Goal: Check status: Check status

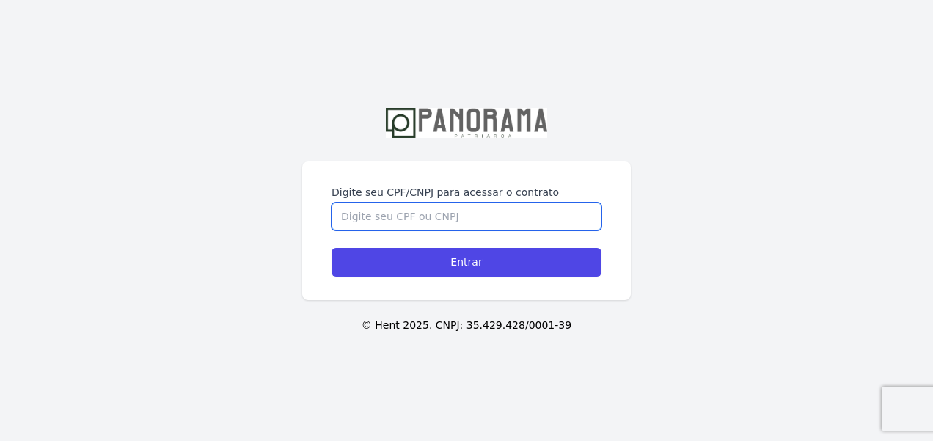
click at [407, 216] on input "Digite seu CPF/CNPJ para acessar o contrato" at bounding box center [467, 216] width 270 height 28
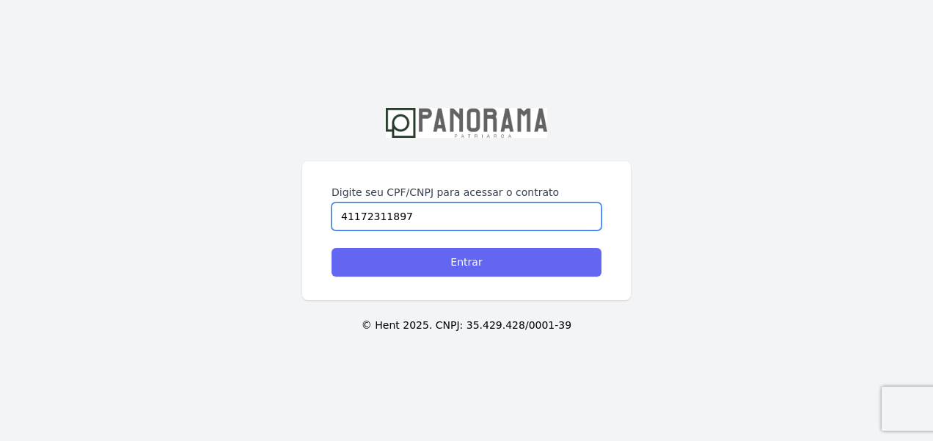
type input "41172311897"
click at [491, 264] on input "Entrar" at bounding box center [467, 262] width 270 height 29
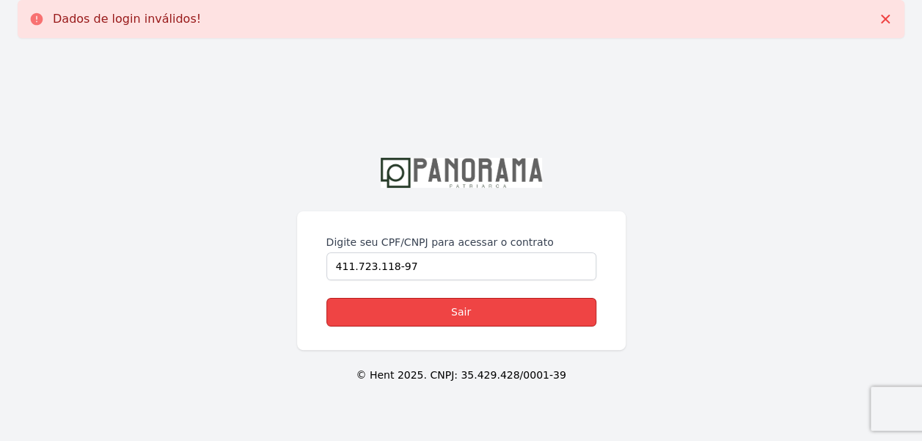
click at [463, 316] on link "Sair" at bounding box center [461, 312] width 270 height 29
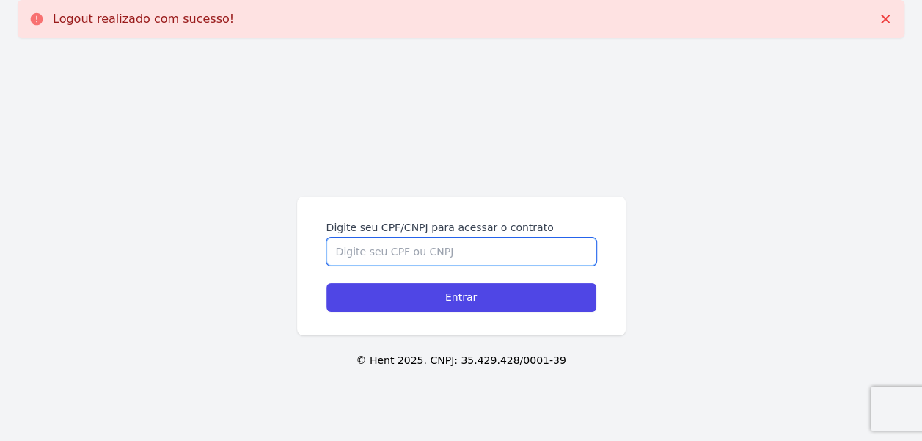
click at [428, 253] on input "Digite seu CPF/CNPJ para acessar o contrato" at bounding box center [461, 252] width 270 height 28
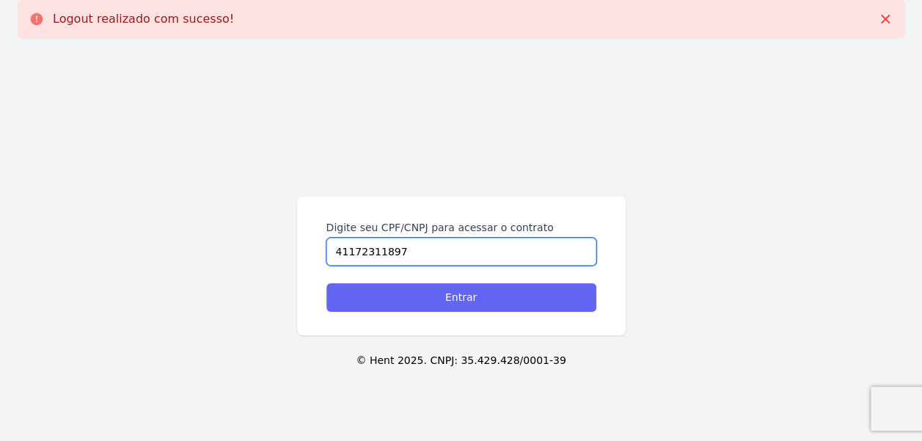
type input "41172311897"
click at [461, 303] on input "Entrar" at bounding box center [461, 297] width 270 height 29
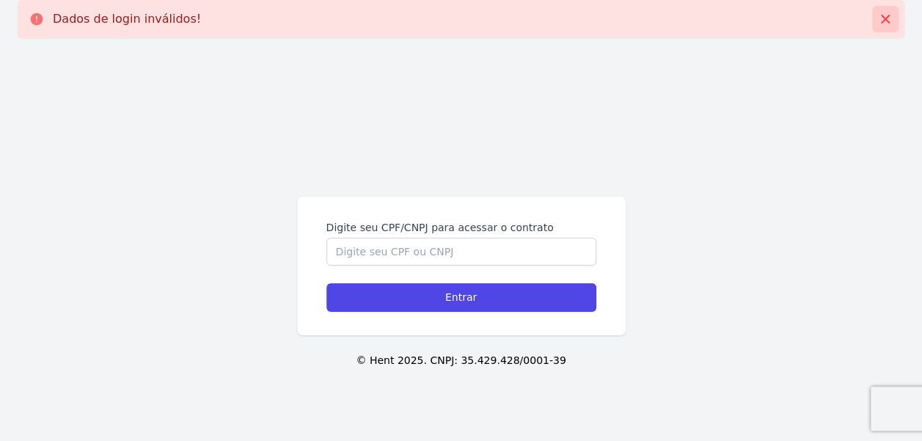
click at [882, 16] on icon at bounding box center [885, 19] width 9 height 9
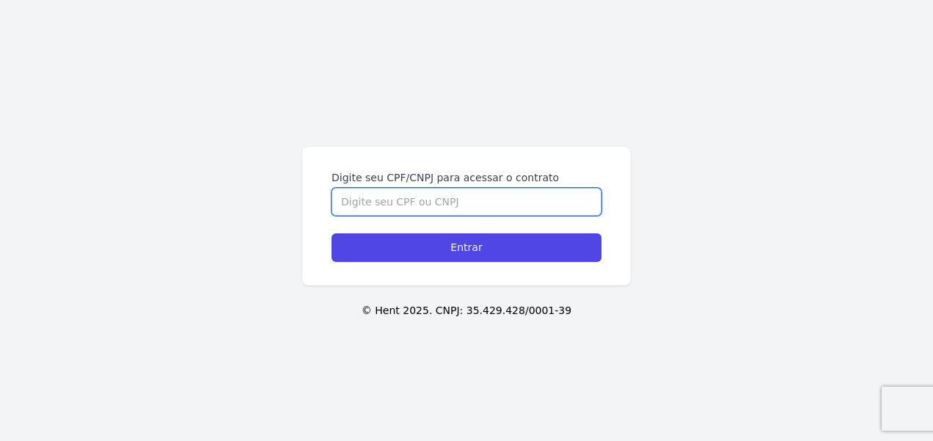
click at [409, 202] on input "Digite seu CPF/CNPJ para acessar o contrato" at bounding box center [467, 202] width 270 height 28
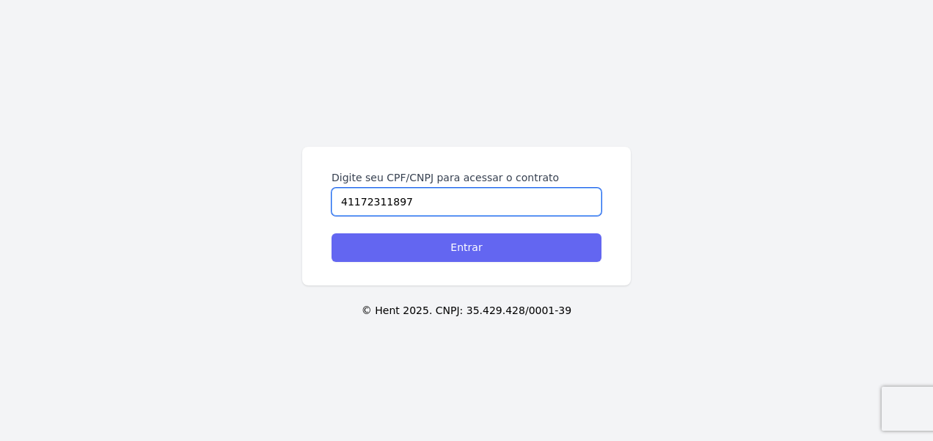
type input "41172311897"
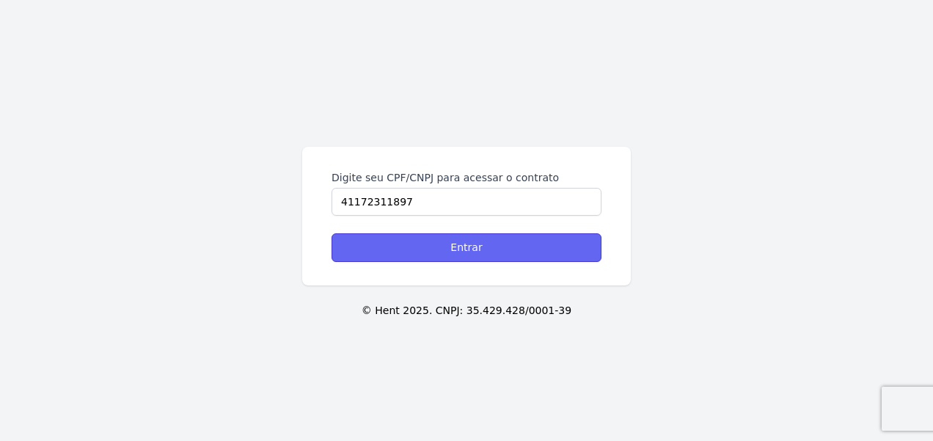
click at [474, 248] on input "Entrar" at bounding box center [467, 247] width 270 height 29
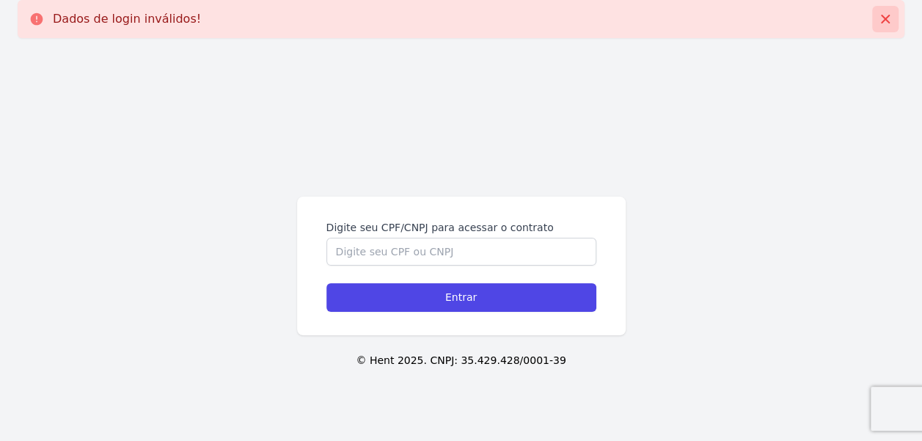
click at [885, 17] on icon at bounding box center [885, 19] width 15 height 15
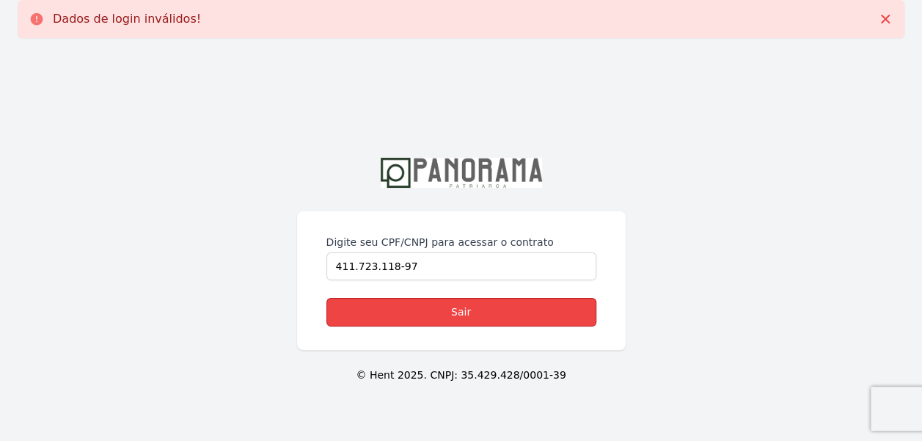
click at [456, 313] on link "Sair" at bounding box center [461, 312] width 270 height 29
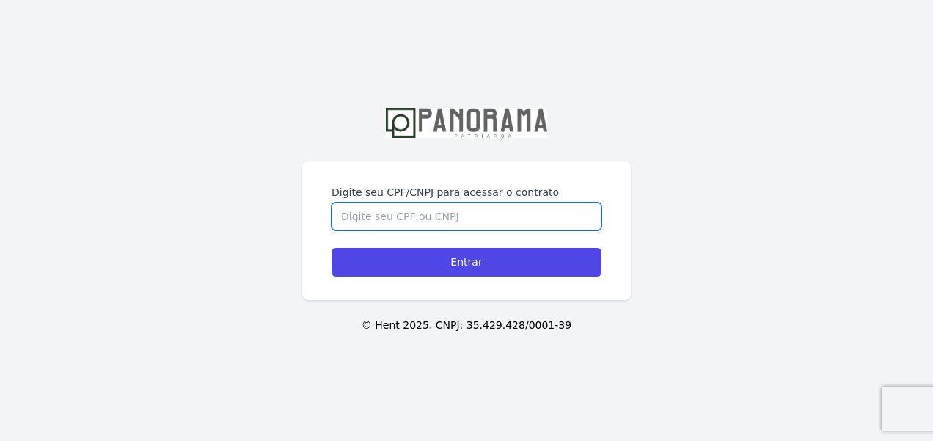
click at [396, 217] on input "Digite seu CPF/CNPJ para acessar o contrato" at bounding box center [467, 216] width 270 height 28
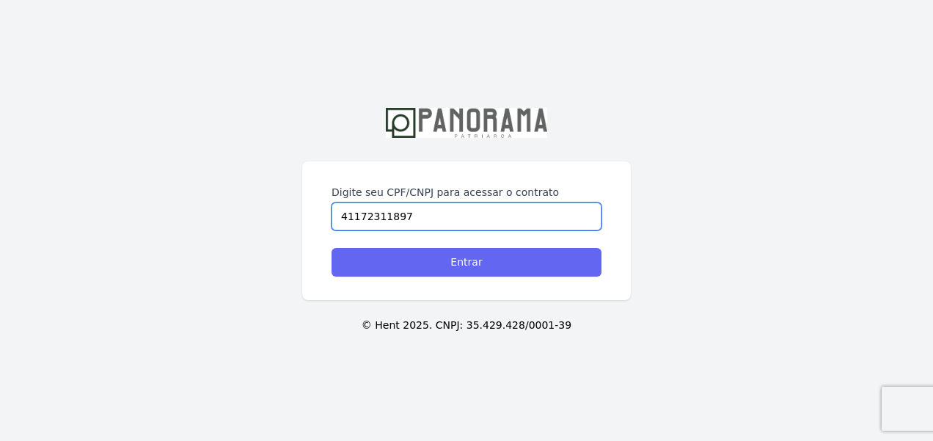
type input "41172311897"
click at [469, 265] on input "Entrar" at bounding box center [467, 262] width 270 height 29
